Goal: Information Seeking & Learning: Check status

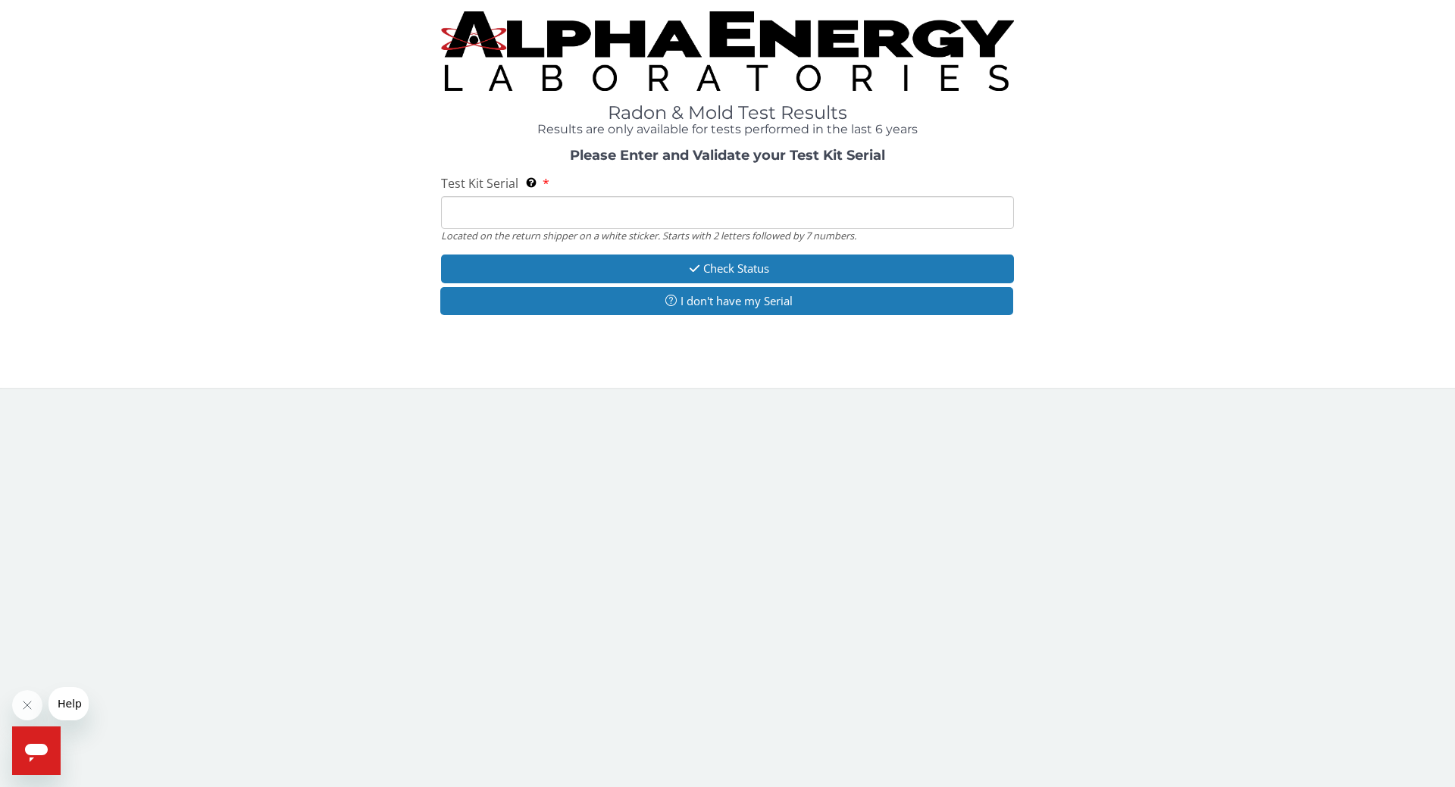
click at [499, 223] on input "Test Kit Serial Located on the return shipper on a white sticker. Starts with 2…" at bounding box center [727, 212] width 573 height 33
type input "ML187266"
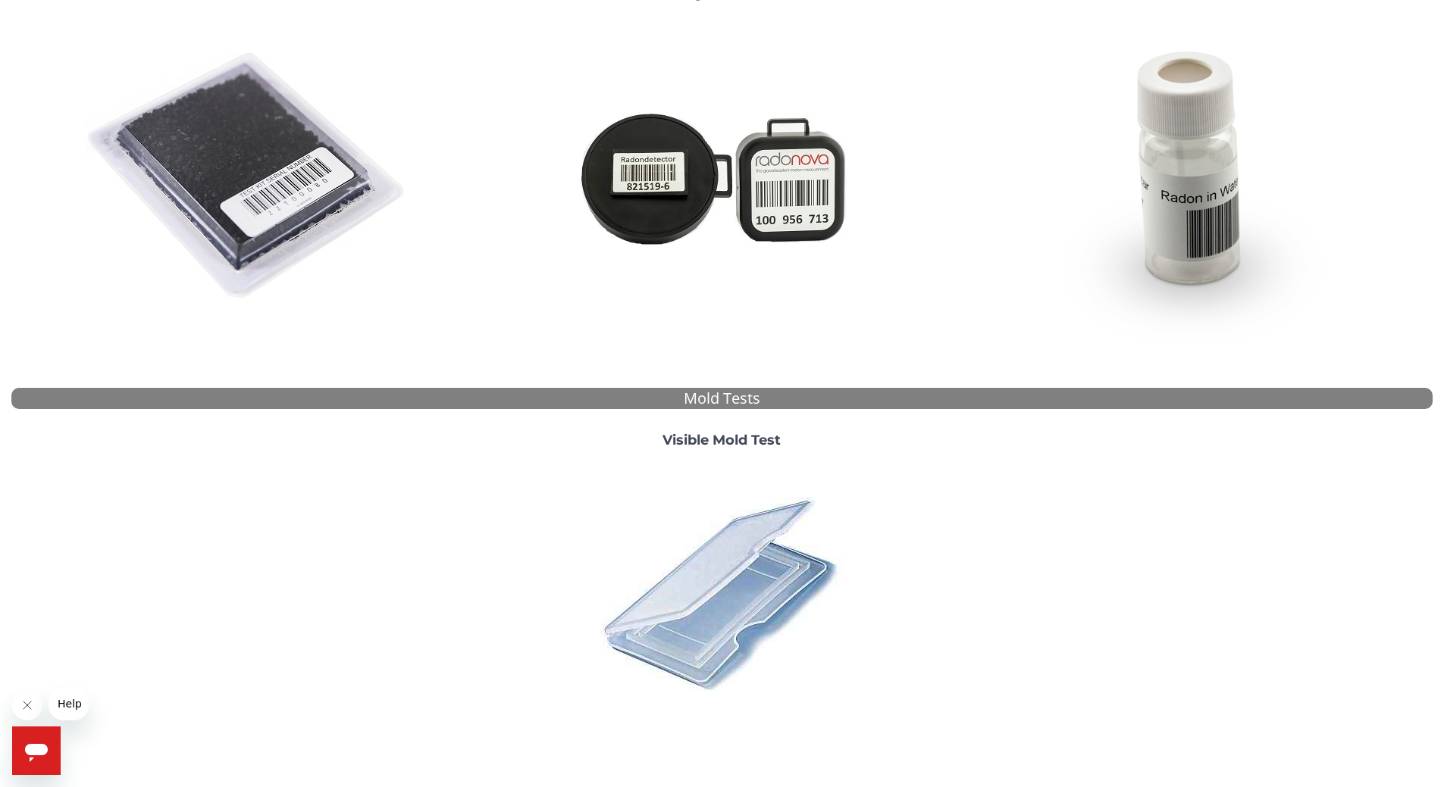
scroll to position [303, 0]
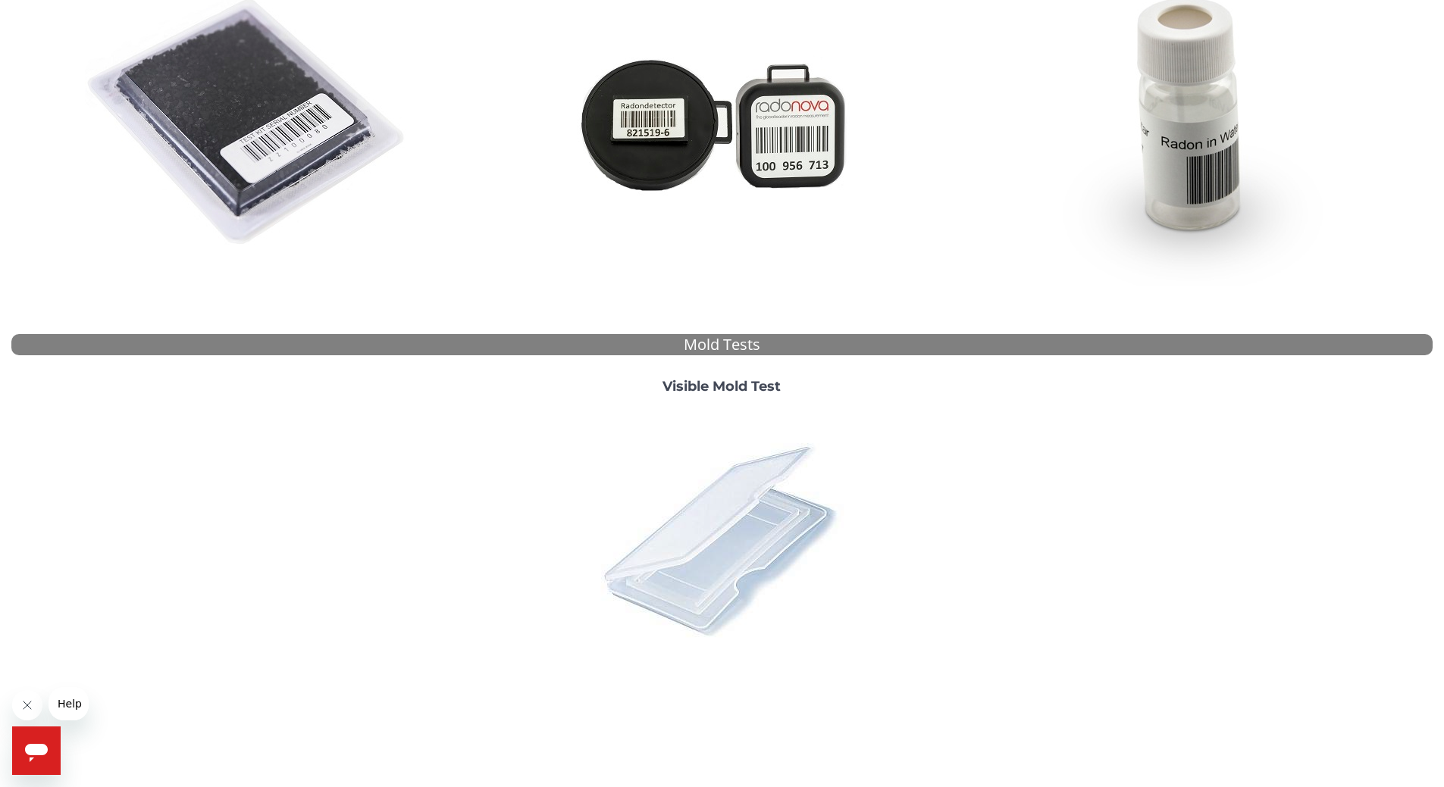
click at [730, 572] on img at bounding box center [721, 539] width 265 height 265
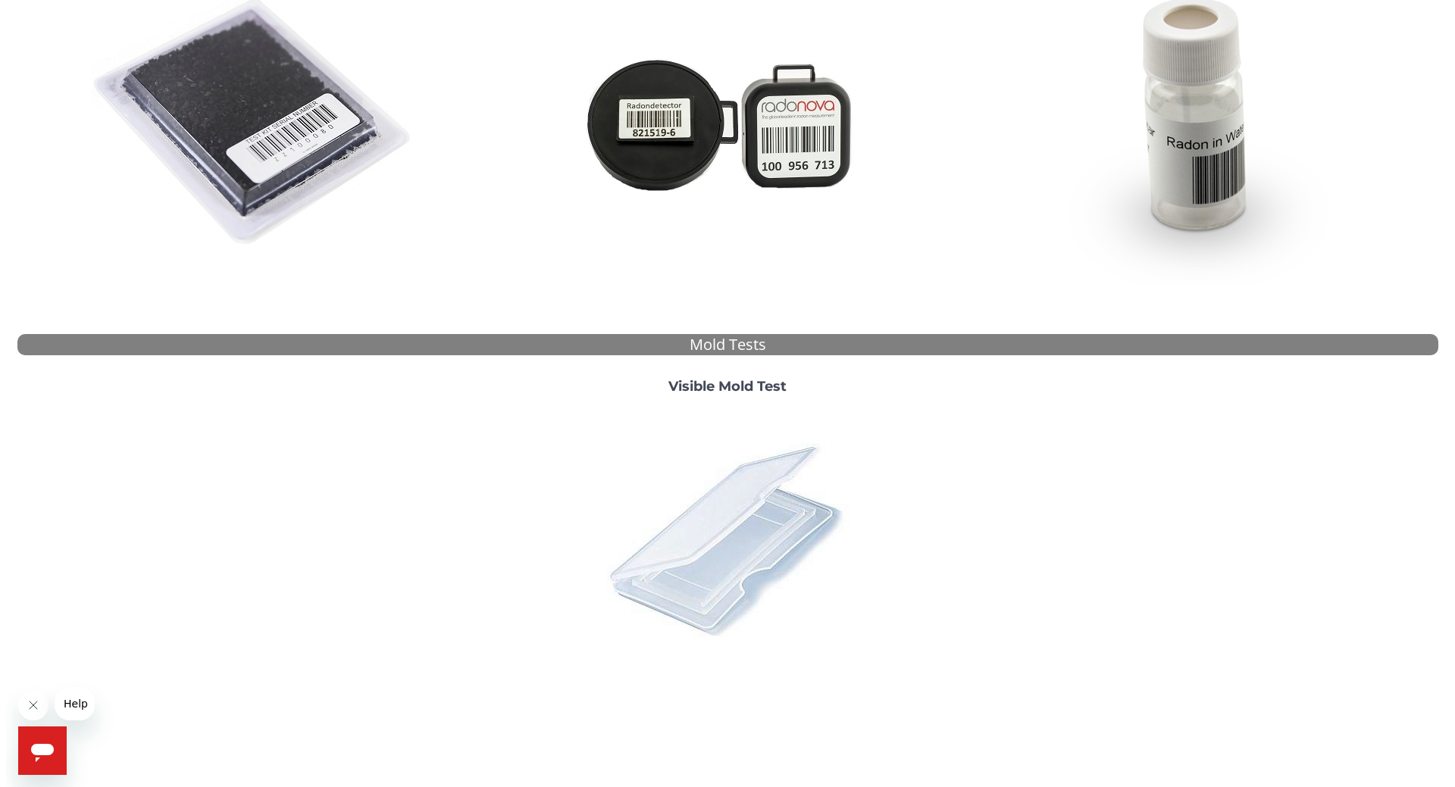
scroll to position [0, 0]
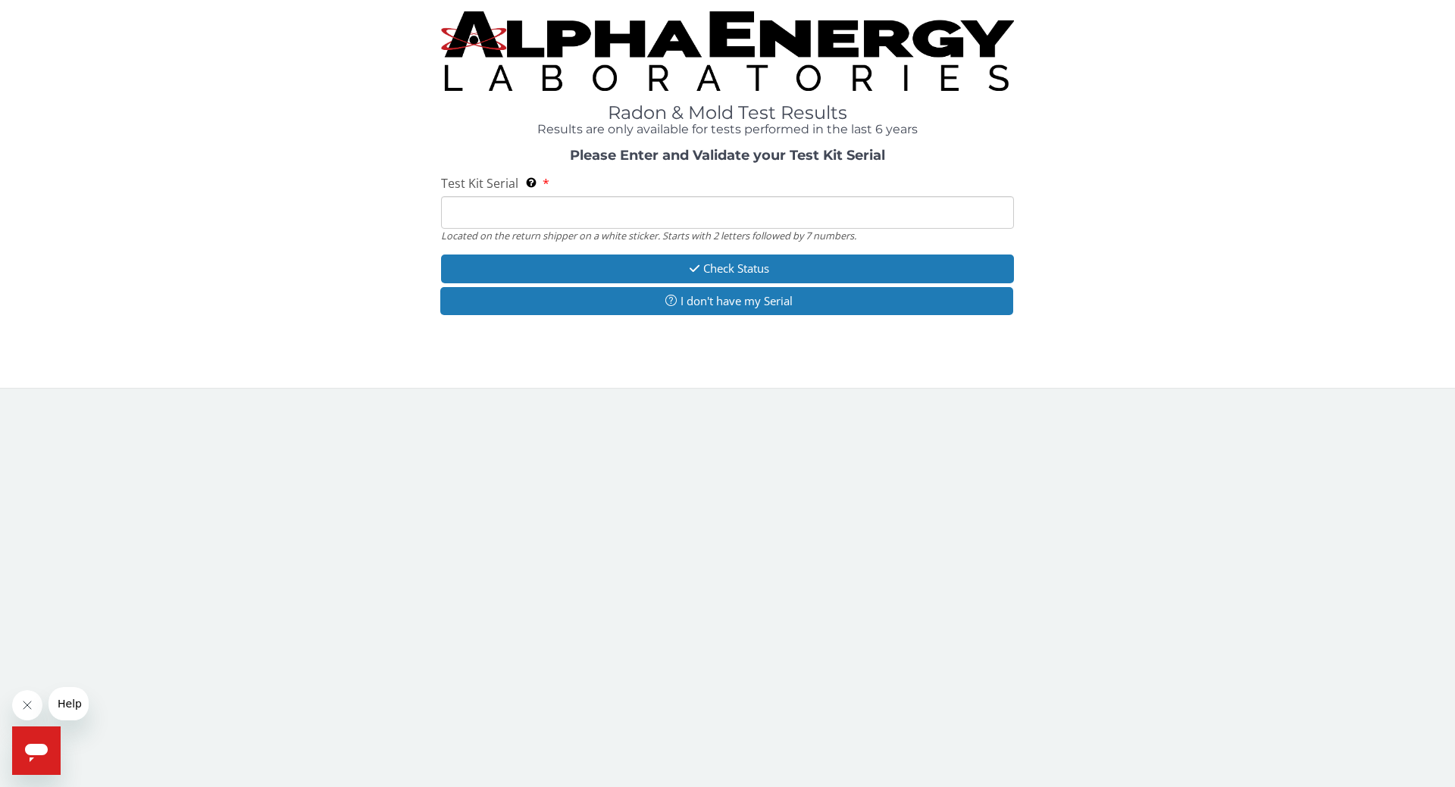
click at [574, 217] on input "Test Kit Serial Located on the return shipper on a white sticker. Starts with 2…" at bounding box center [727, 212] width 573 height 33
type input "ML187266"
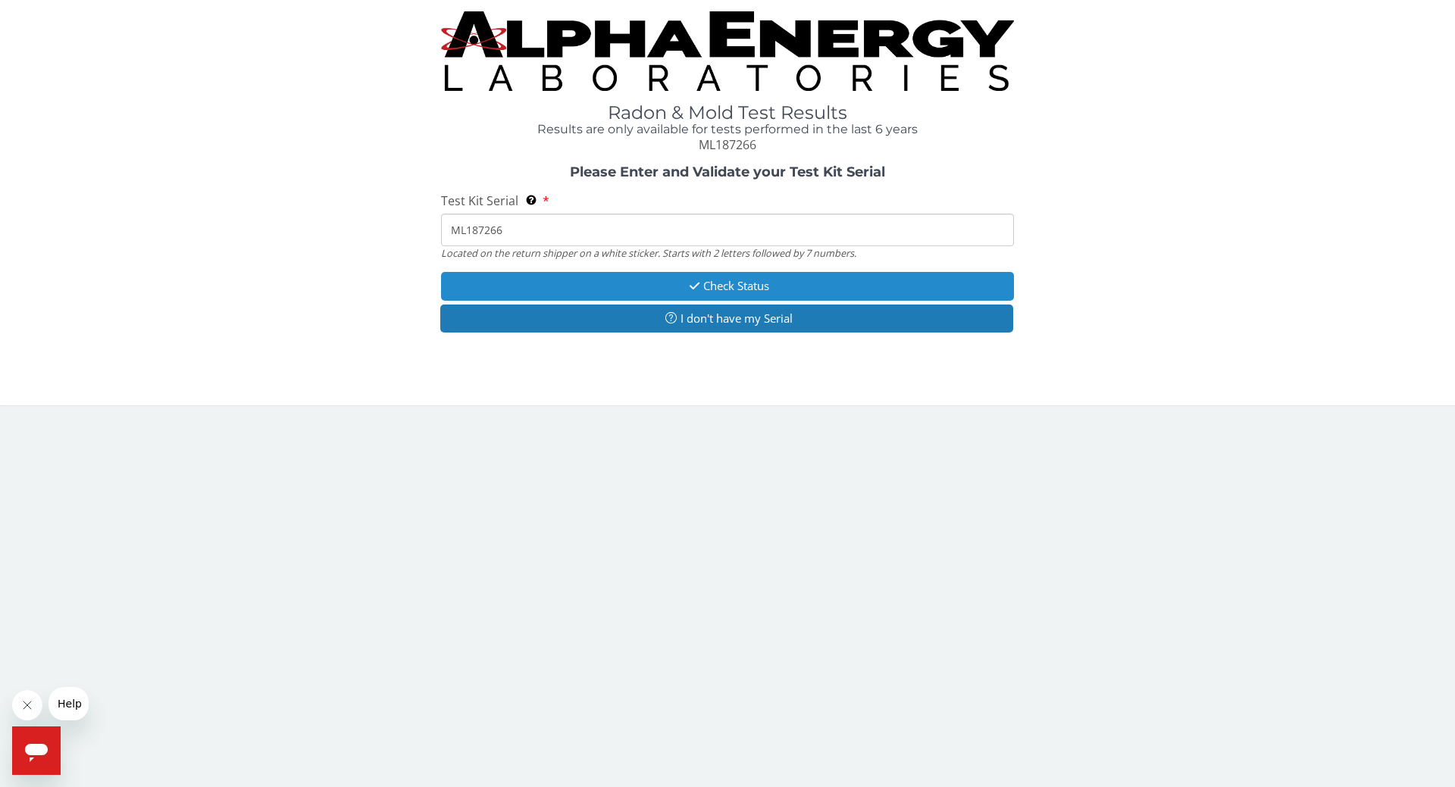
click at [705, 288] on button "Check Status" at bounding box center [727, 286] width 573 height 28
